Goal: Information Seeking & Learning: Learn about a topic

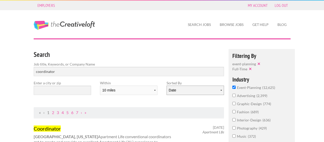
click at [167, 85] on select "Date Relevance" at bounding box center [195, 89] width 57 height 9
select select "jobs"
click option "Relevance" at bounding box center [0, 0] width 0 height 0
click at [74, 94] on input "text" at bounding box center [62, 89] width 57 height 9
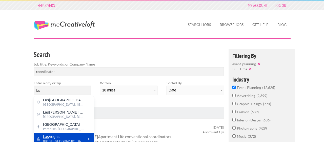
click at [67, 136] on span "Las Vegas" at bounding box center [64, 136] width 42 height 5
type input "Las Vegas"
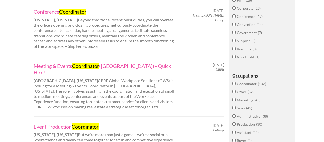
scroll to position [234, 0]
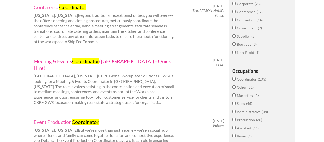
click at [141, 58] on link "Meeting & Events Coordinator (Las Vegas) - Quick Hire!" at bounding box center [104, 64] width 141 height 13
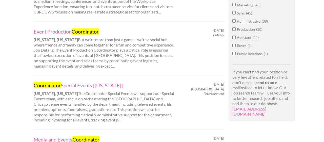
scroll to position [325, 0]
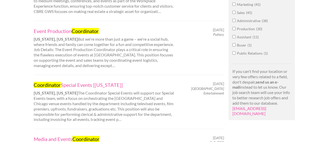
click at [97, 39] on div "Event Production Coordinator New York, New York But we're more than just a game…" at bounding box center [104, 48] width 150 height 41
click at [93, 28] on mark "Coordinator" at bounding box center [85, 31] width 27 height 6
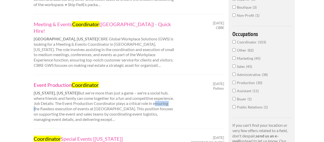
scroll to position [274, 0]
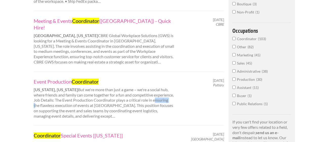
click at [22, 99] on div "Employers My Account Log Out The Creative Loft Search Jobs Browse Jobs Get Help…" at bounding box center [162, 119] width 324 height 787
click at [68, 82] on div "Event Production Coordinator New York, New York But we're more than just a game…" at bounding box center [104, 98] width 150 height 41
click at [46, 78] on link "Event Production Coordinator" at bounding box center [104, 81] width 141 height 7
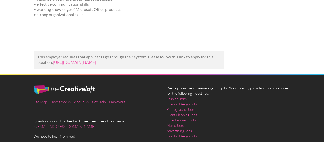
scroll to position [137, 0]
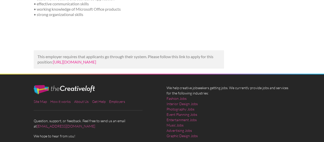
click at [96, 59] on link "https://oysterlink.com/job-posting/meeting-and-events-coordinator-las-vegas/?ut…" at bounding box center [74, 61] width 43 height 5
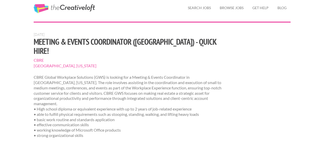
scroll to position [0, 0]
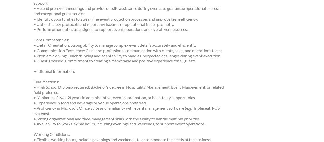
scroll to position [306, 0]
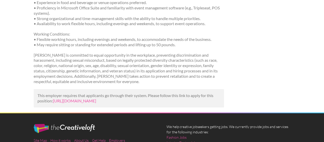
scroll to position [405, 0]
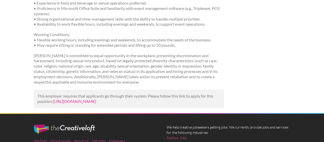
click at [53, 103] on link "[URL][DOMAIN_NAME]" at bounding box center [74, 101] width 43 height 5
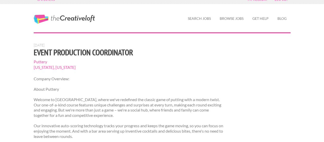
scroll to position [6, 0]
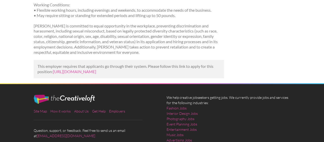
scroll to position [435, 0]
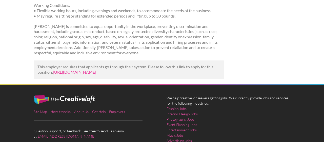
click at [85, 74] on link "[URL][DOMAIN_NAME]" at bounding box center [74, 71] width 43 height 5
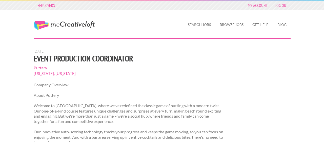
scroll to position [435, 0]
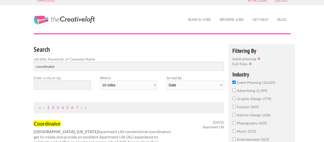
scroll to position [6, 0]
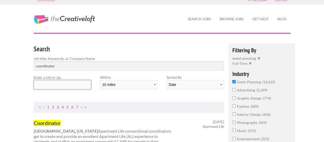
click at [44, 85] on input "text" at bounding box center [62, 84] width 57 height 9
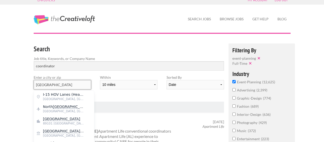
type input "[GEOGRAPHIC_DATA]"
click at [55, 121] on mark "Las Vegas" at bounding box center [61, 119] width 37 height 4
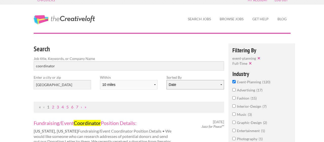
click at [187, 82] on select "Date Relevance" at bounding box center [195, 84] width 57 height 9
select select "jobs"
click option "Relevance" at bounding box center [0, 0] width 0 height 0
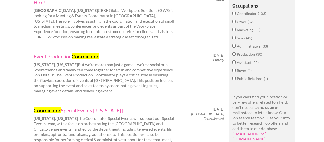
scroll to position [304, 0]
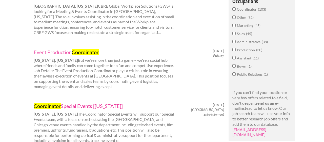
click at [69, 102] on link "Coordinator Special Events [New York]" at bounding box center [104, 105] width 141 height 7
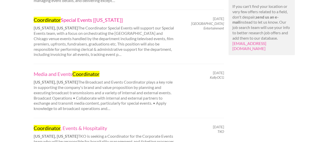
scroll to position [393, 0]
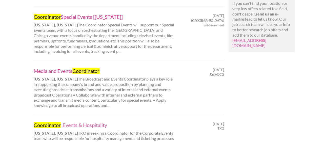
click at [40, 67] on link "Media and Events Coordinator" at bounding box center [104, 70] width 141 height 7
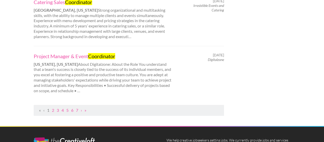
scroll to position [570, 0]
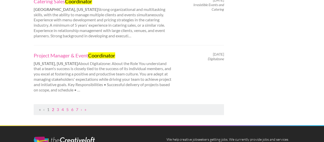
click at [54, 107] on link "2" at bounding box center [53, 109] width 2 height 5
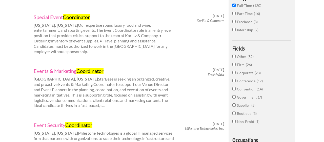
scroll to position [165, 0]
click at [44, 18] on link "Special Event Coordinator" at bounding box center [104, 17] width 141 height 7
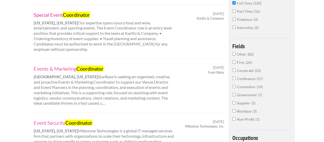
scroll to position [159, 0]
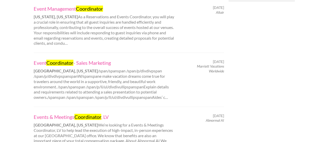
scroll to position [441, 0]
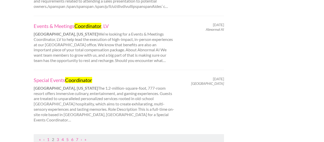
scroll to position [534, 0]
click at [56, 31] on strong "[GEOGRAPHIC_DATA], [US_STATE]" at bounding box center [66, 33] width 64 height 5
click at [64, 25] on link "Events & Meetings Coordinator , LV" at bounding box center [104, 25] width 141 height 7
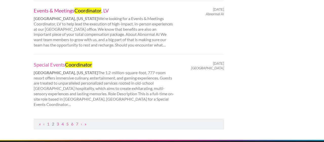
scroll to position [549, 0]
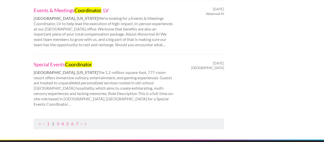
click at [81, 63] on mark "Coordinator" at bounding box center [78, 64] width 27 height 6
click at [57, 121] on link "3" at bounding box center [58, 123] width 2 height 5
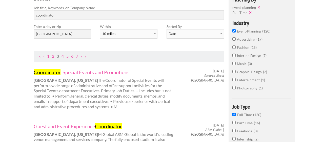
scroll to position [56, 0]
click at [75, 71] on link "Coordinator , Special Events and Promotions" at bounding box center [104, 72] width 141 height 7
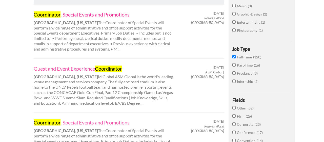
scroll to position [118, 0]
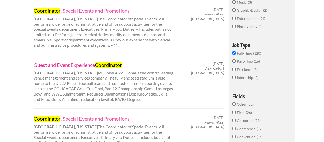
click at [84, 65] on link "Guest and Event Experience Coordinator" at bounding box center [104, 64] width 141 height 7
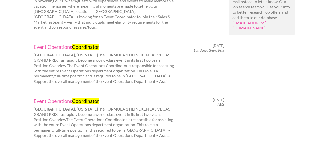
scroll to position [411, 0]
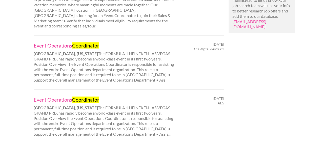
click at [56, 42] on link "Event Operations Coordinator" at bounding box center [104, 45] width 141 height 7
click at [64, 96] on link "Event Operations Coordinator" at bounding box center [104, 99] width 141 height 7
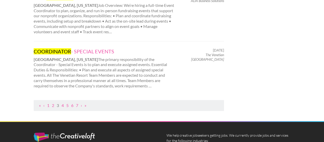
scroll to position [568, 0]
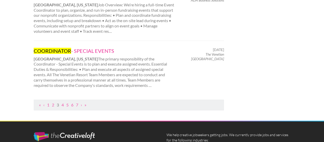
click at [81, 47] on link "COORDINATOR - SPECIAL EVENTS" at bounding box center [104, 50] width 141 height 7
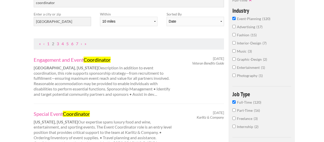
scroll to position [69, 0]
click at [58, 44] on link "3" at bounding box center [58, 43] width 2 height 5
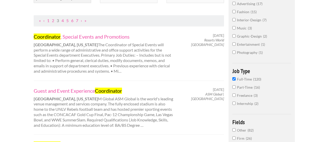
scroll to position [92, 0]
click at [91, 35] on link "Coordinator , Special Events and Promotions" at bounding box center [104, 36] width 141 height 7
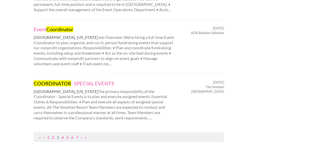
scroll to position [543, 0]
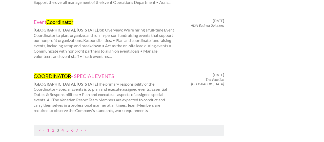
click at [62, 127] on ul "« ‹ 1 2 3 4 5 6 7 › »" at bounding box center [128, 129] width 185 height 5
click at [64, 127] on link "4" at bounding box center [63, 129] width 2 height 5
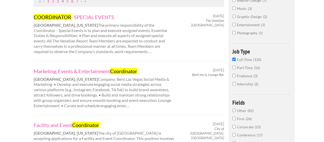
scroll to position [111, 0]
click at [95, 18] on link "COORDINATOR - SPECIAL EVENTS" at bounding box center [104, 17] width 141 height 7
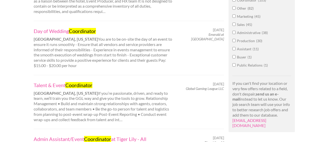
scroll to position [313, 0]
click at [59, 30] on link "Day of Wedding Coordinator" at bounding box center [104, 30] width 141 height 7
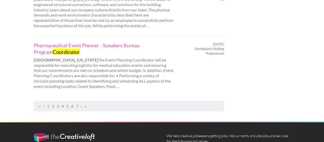
scroll to position [569, 0]
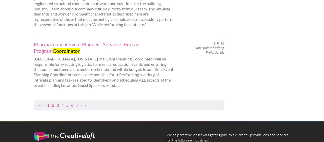
click at [68, 103] on link "5" at bounding box center [67, 104] width 2 height 5
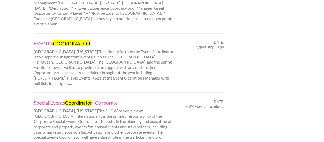
scroll to position [483, 0]
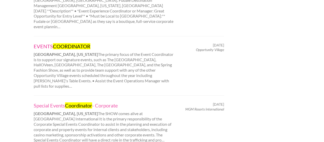
click at [55, 43] on mark "COORDINATOR" at bounding box center [71, 46] width 37 height 6
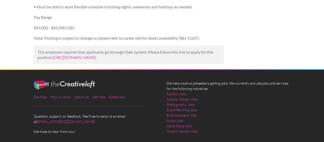
scroll to position [462, 0]
click at [89, 60] on link "https://www.showbizjobs.com/jobs/madison-square-garden-entertainment-coordinato…" at bounding box center [74, 57] width 43 height 5
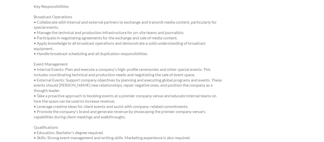
scroll to position [182, 0]
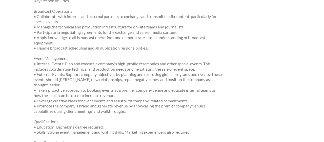
click at [21, 94] on div "Employers My Account Log Out The Creative Loft Search Jobs Browse Jobs Get Help…" at bounding box center [162, 73] width 324 height 511
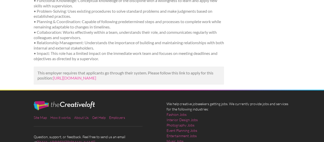
scroll to position [326, 0]
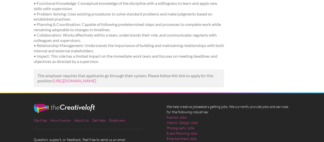
click at [62, 83] on p "This employer requires that applicants go through their system. Please follow t…" at bounding box center [128, 78] width 183 height 11
click at [69, 81] on link "https://www.linkedin.com/jobs/view/media-and-events-coordinator-at-kellyocg-427…" at bounding box center [74, 80] width 43 height 5
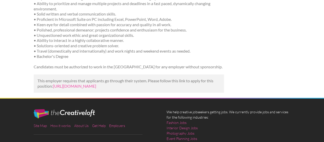
scroll to position [306, 0]
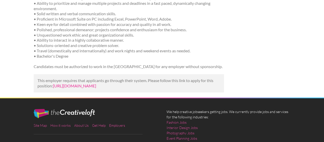
click at [75, 88] on link "https://www.linkedin.com/jobs/view/special-event-coordinator-at-karlitz-company…" at bounding box center [74, 85] width 43 height 5
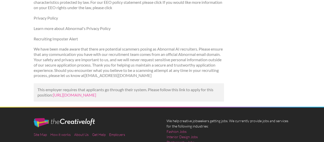
scroll to position [773, 0]
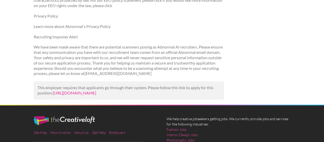
click at [96, 95] on link "https://www.indeed.com/viewjob?jk=9b08b7fd7d045cf3&utm_campaign=google_jobs_app…" at bounding box center [74, 92] width 43 height 5
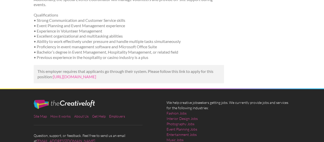
scroll to position [170, 0]
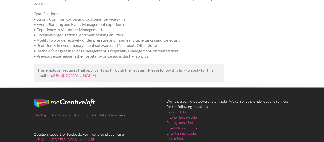
click at [76, 76] on p "This employer requires that applicants go through their system. Please follow t…" at bounding box center [128, 72] width 183 height 11
click at [72, 75] on link "[URL][DOMAIN_NAME]" at bounding box center [74, 75] width 43 height 5
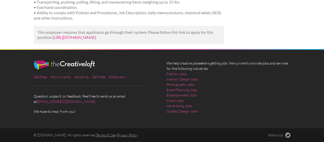
scroll to position [354, 0]
click at [85, 40] on link "https://careers.rwlasvegas.com/jobs/8515?lang=en-us&utm_campaign=google_jobs_ap…" at bounding box center [74, 37] width 43 height 5
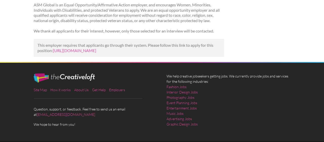
scroll to position [358, 0]
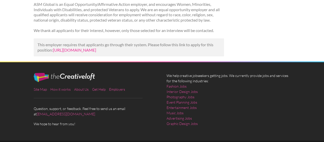
click at [96, 50] on link "[URL][DOMAIN_NAME]" at bounding box center [74, 49] width 43 height 5
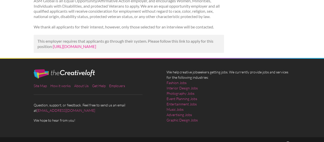
scroll to position [376, 0]
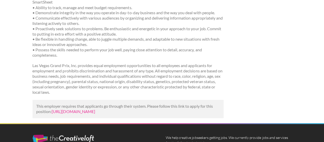
scroll to position [287, 0]
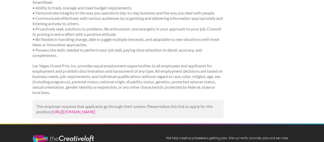
click at [96, 111] on link "https://www.teamworkonline.com/motorsports-jobs/formula-1-las-vegas-grand-prix-…" at bounding box center [74, 111] width 43 height 5
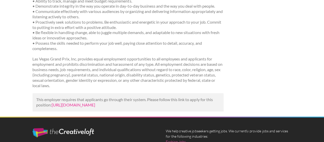
scroll to position [297, 0]
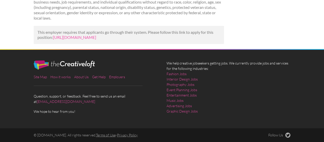
scroll to position [361, 0]
click at [96, 35] on link "[URL][DOMAIN_NAME]" at bounding box center [74, 37] width 43 height 5
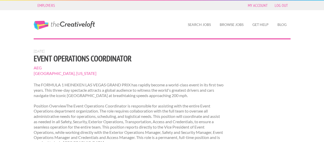
scroll to position [361, 0]
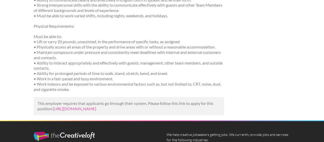
scroll to position [384, 0]
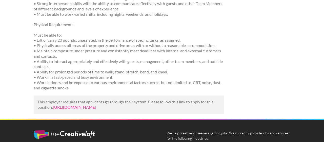
click at [76, 109] on link "https://www.ziprecruiter.com/c/The-Venetian-Las-Vegas/Job/COORDINATOR-SPECIAL-E…" at bounding box center [74, 106] width 43 height 5
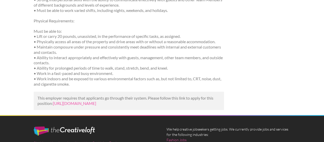
scroll to position [387, 0]
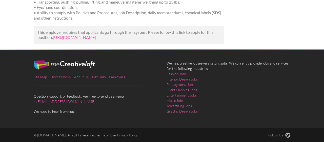
scroll to position [350, 0]
click at [96, 40] on link "[URL][DOMAIN_NAME]" at bounding box center [74, 37] width 43 height 5
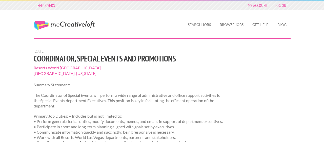
scroll to position [350, 0]
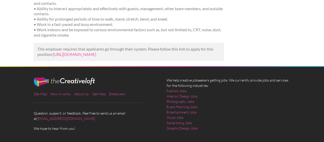
scroll to position [437, 0]
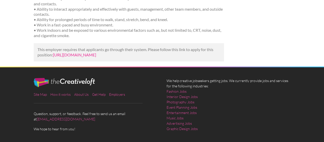
click at [73, 57] on link "https://www.ziprecruiter.com/c/The-Venetian-Las-Vegas/Job/COORDINATOR-SPECIAL-E…" at bounding box center [74, 54] width 43 height 5
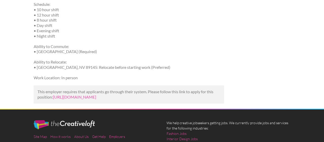
scroll to position [288, 0]
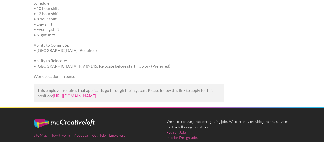
click at [79, 98] on link "[URL][DOMAIN_NAME]" at bounding box center [74, 95] width 43 height 5
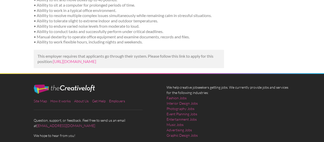
scroll to position [549, 0]
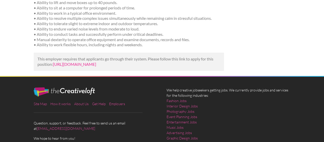
click at [79, 62] on link "[URL][DOMAIN_NAME]" at bounding box center [74, 64] width 43 height 5
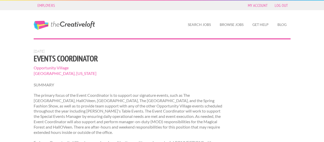
scroll to position [549, 0]
